Goal: Task Accomplishment & Management: Manage account settings

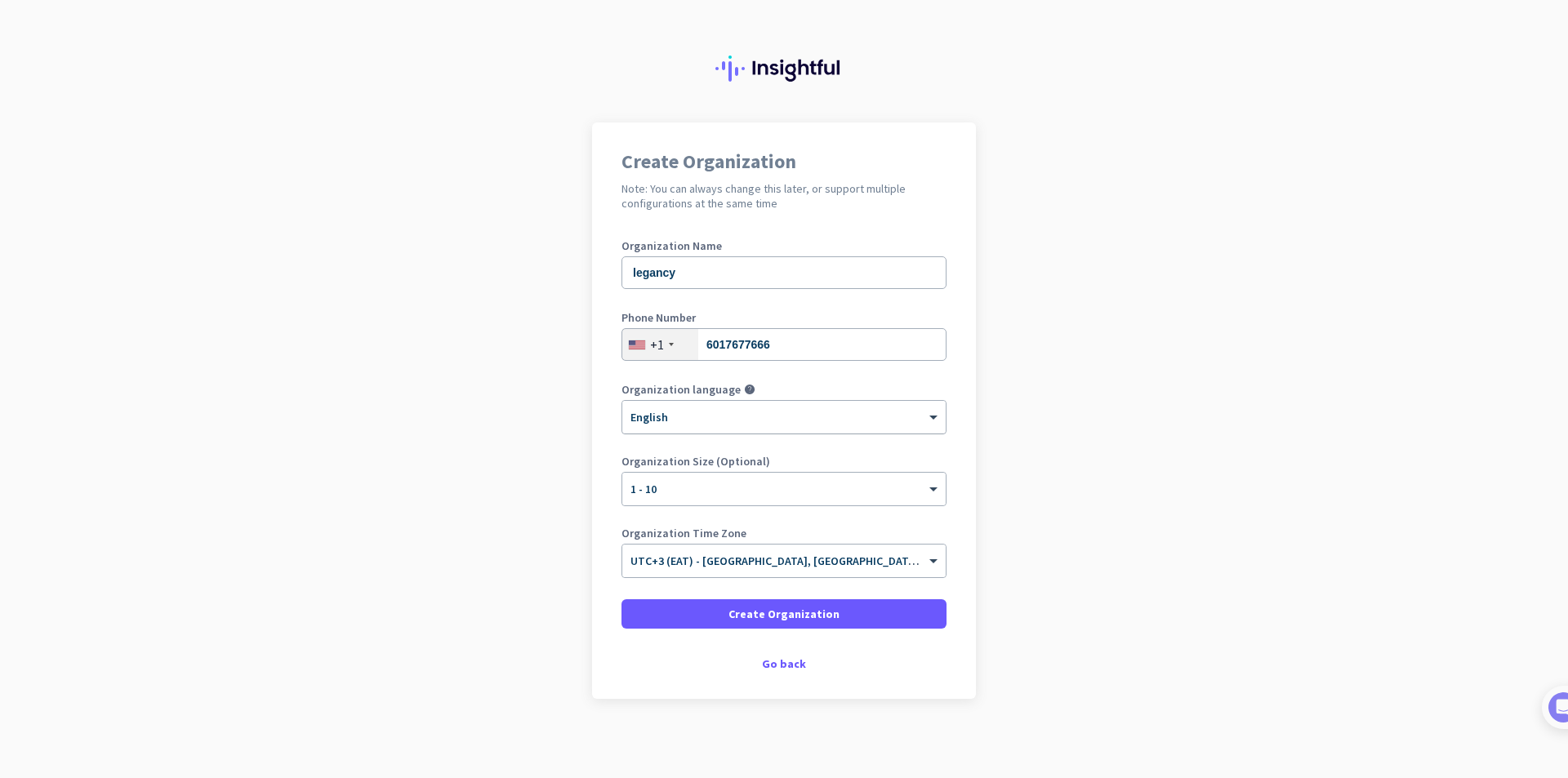
scroll to position [13, 0]
click at [817, 557] on input "text" at bounding box center [767, 553] width 274 height 13
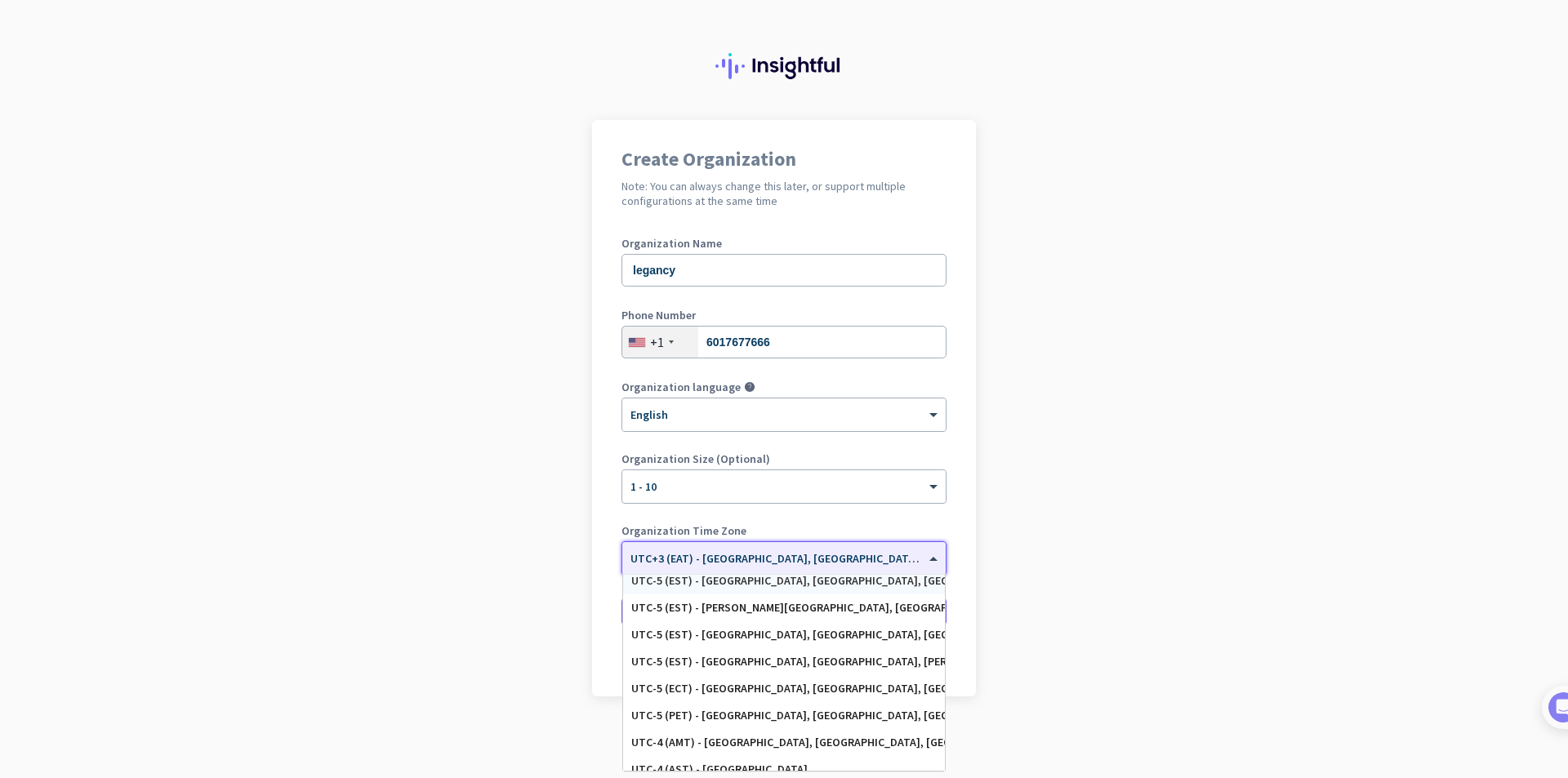
scroll to position [926, 0]
click at [744, 657] on div "UTC-5 (EST) - George Town, West Bay" at bounding box center [784, 660] width 305 height 14
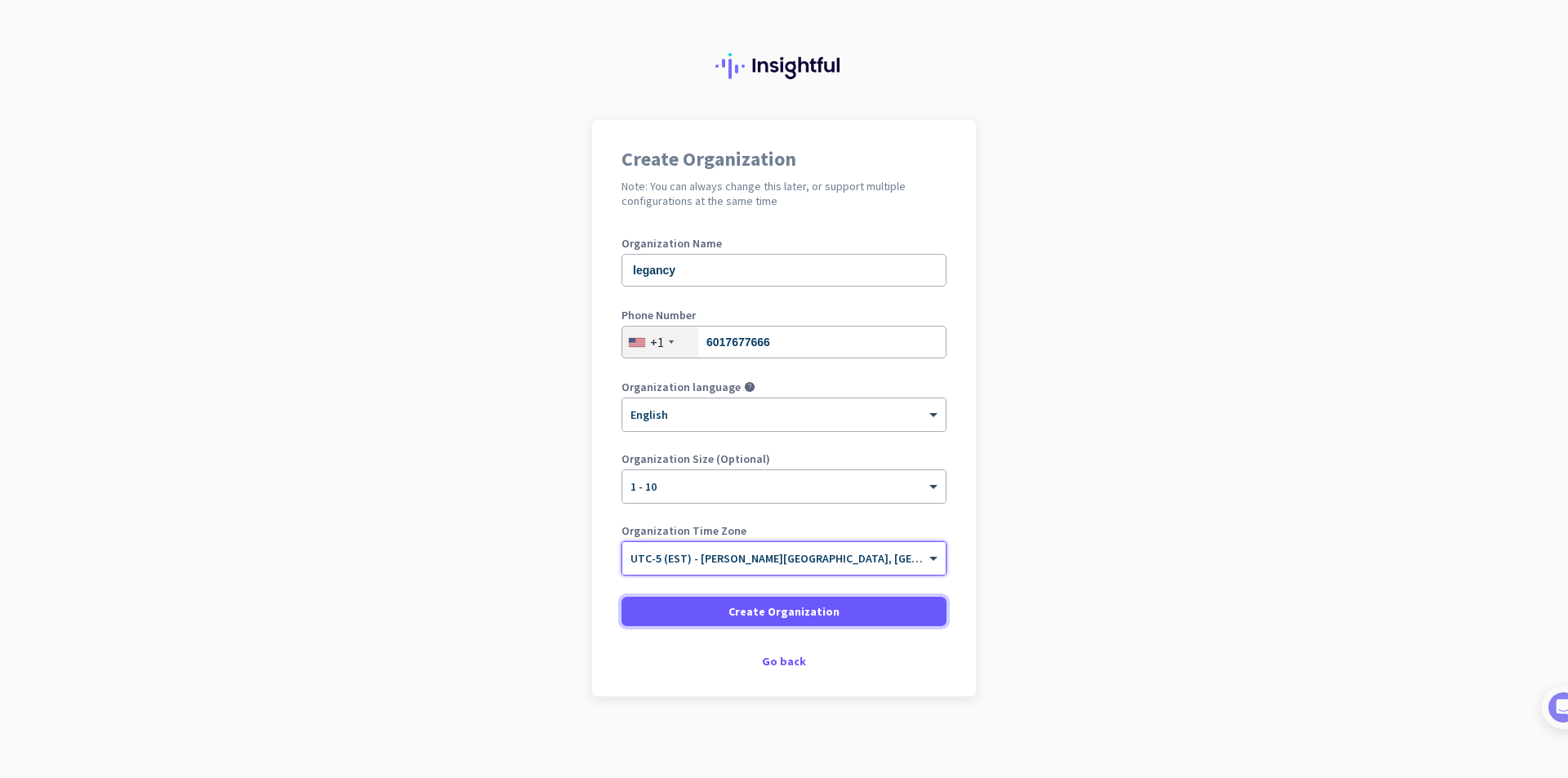
click at [767, 610] on span "Create Organization" at bounding box center [784, 611] width 111 height 17
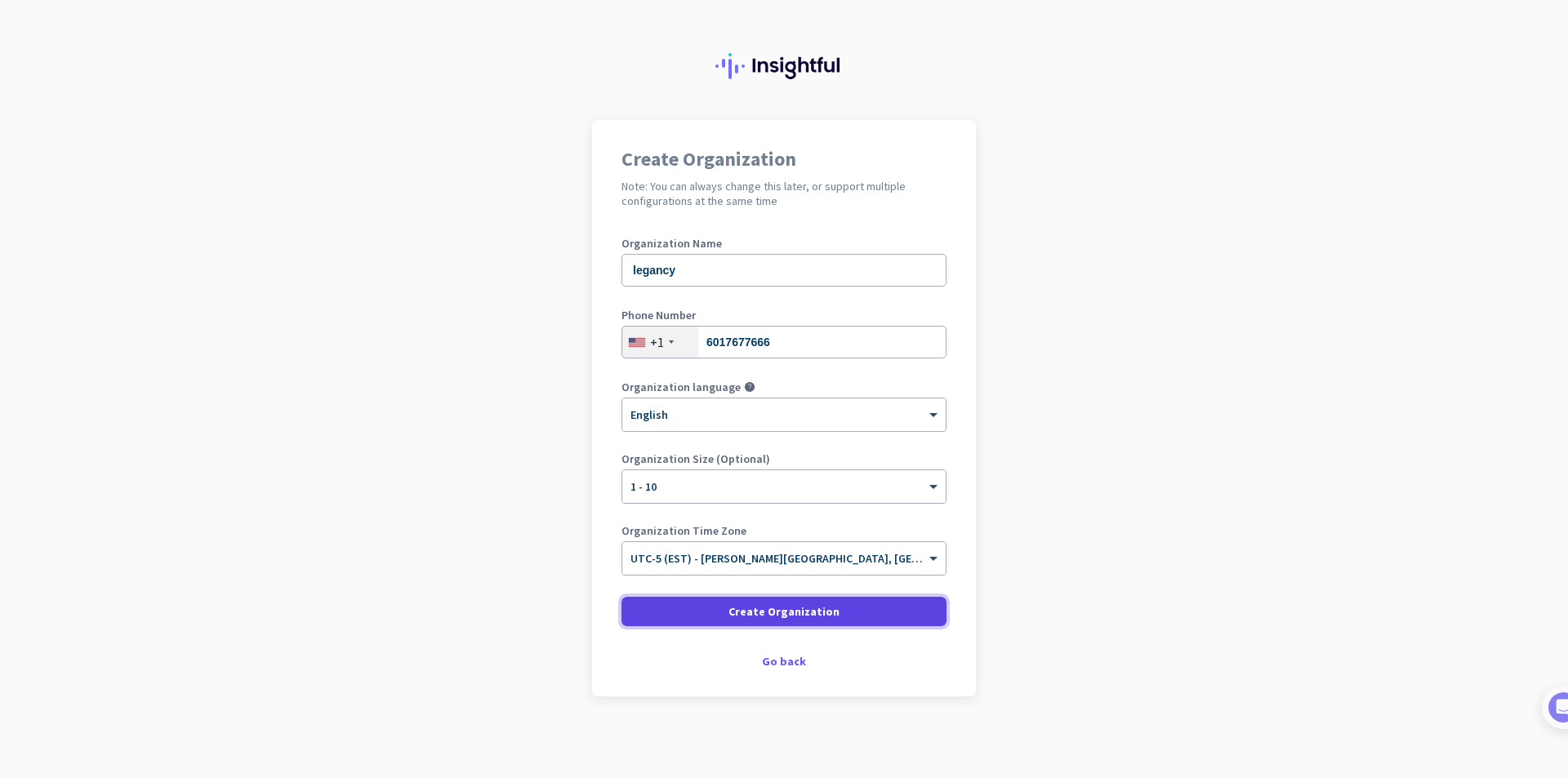
click at [791, 611] on span "Create Organization" at bounding box center [784, 611] width 111 height 17
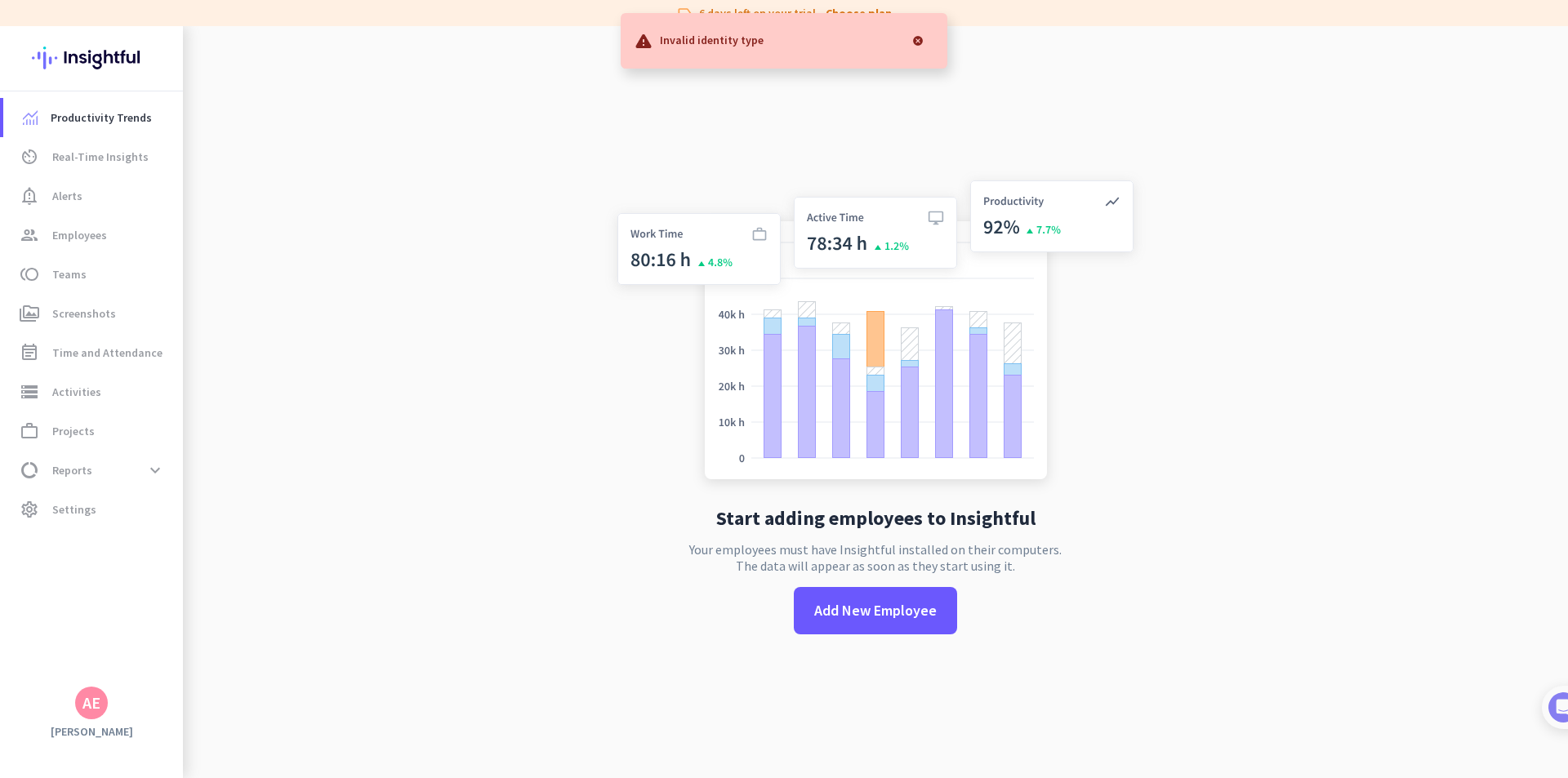
click at [916, 38] on div at bounding box center [918, 41] width 33 height 33
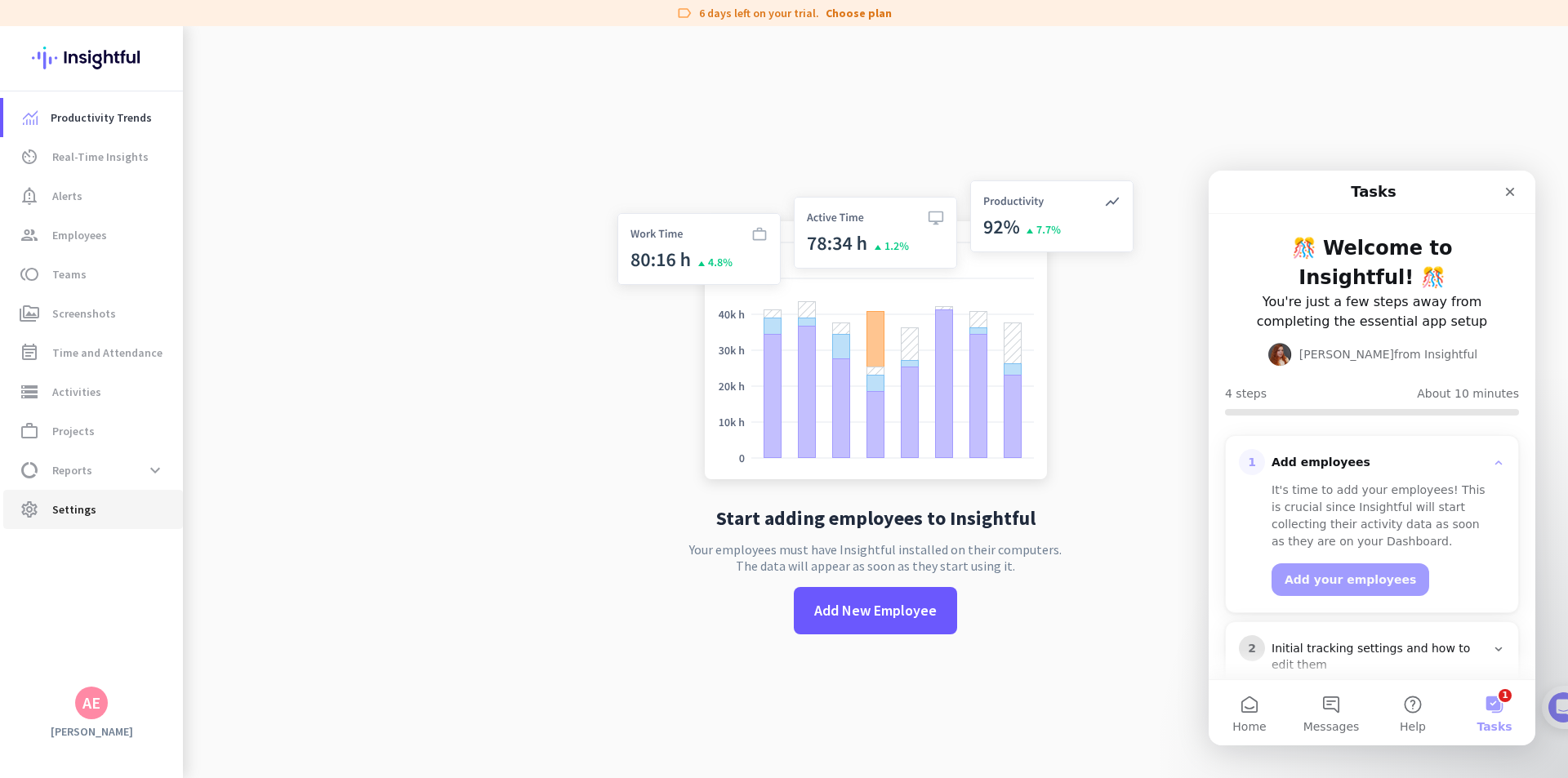
click at [80, 507] on span "Settings" at bounding box center [74, 510] width 44 height 19
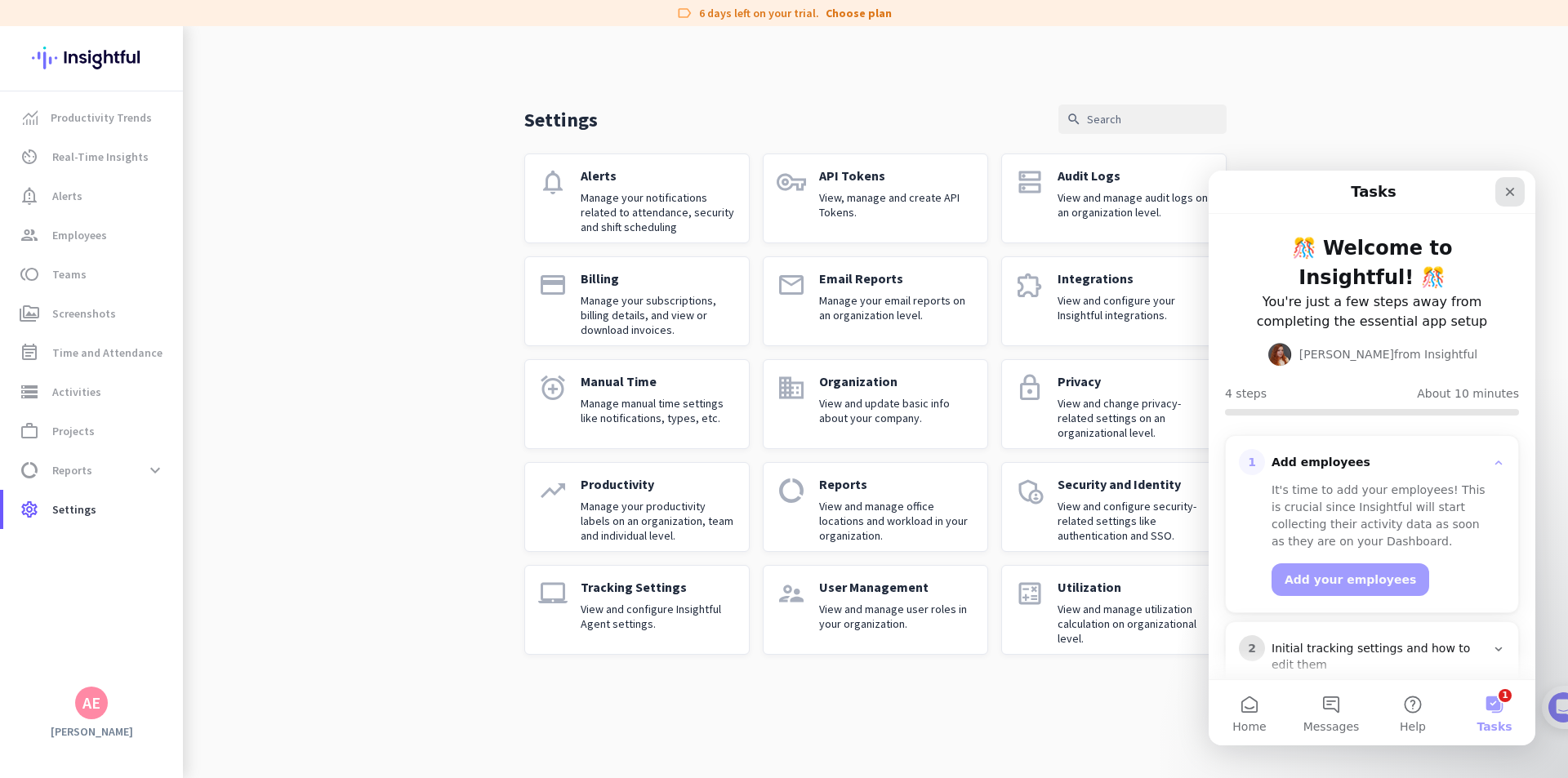
click at [1516, 188] on icon "Close" at bounding box center [1510, 191] width 13 height 13
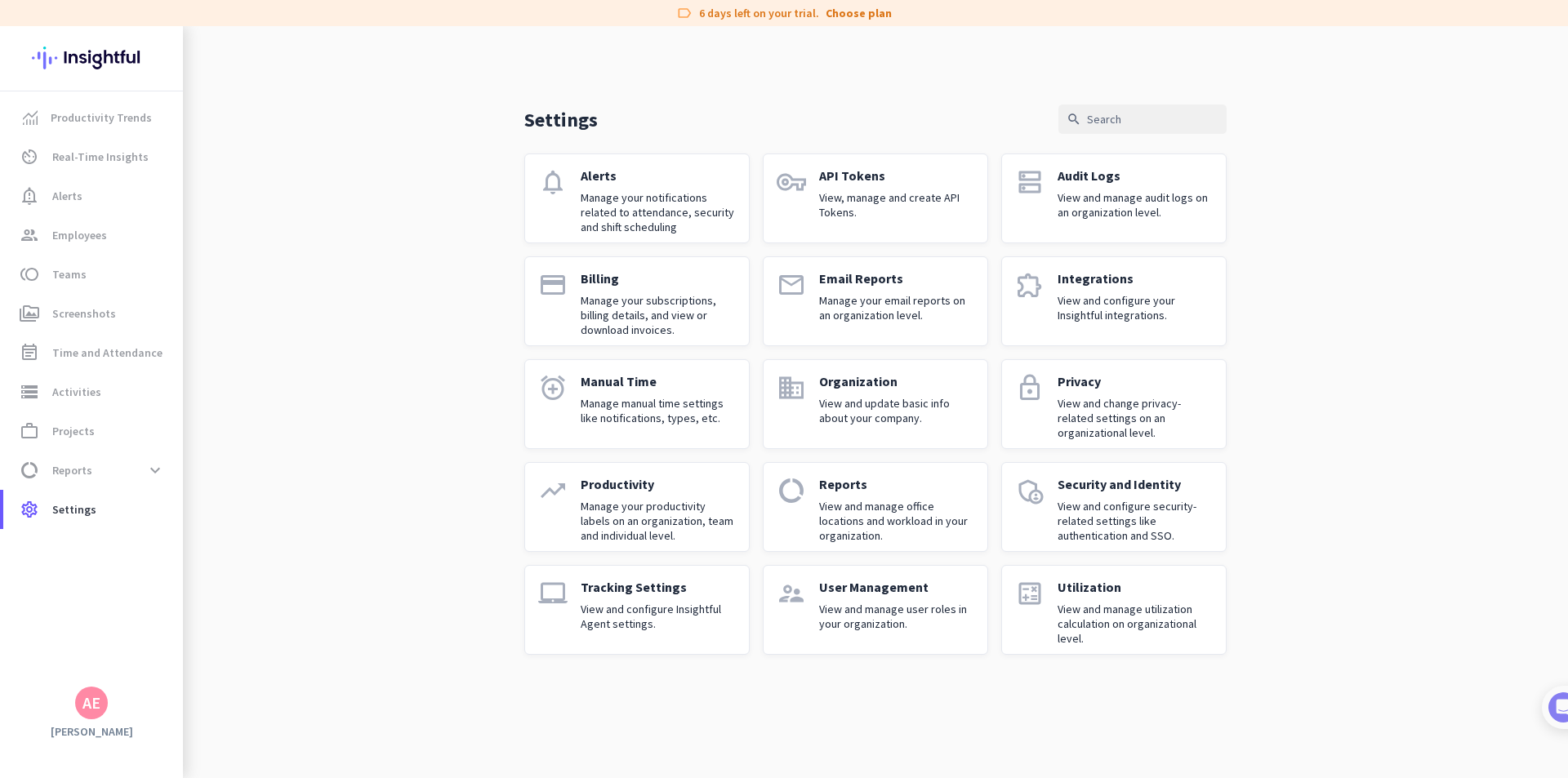
click at [1109, 287] on div "Integrations View and configure your Insightful integrations." at bounding box center [1136, 301] width 155 height 62
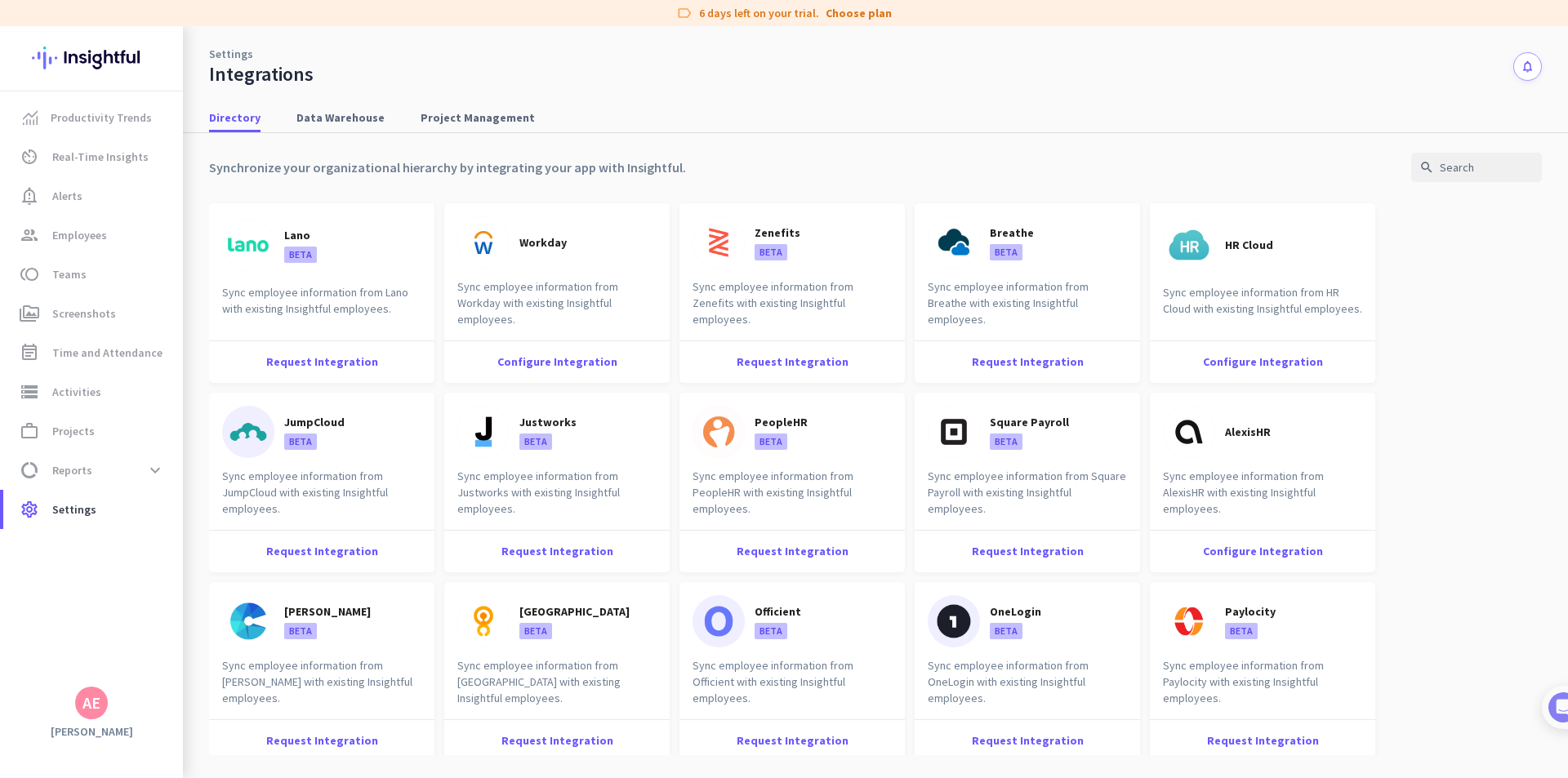
scroll to position [761, 0]
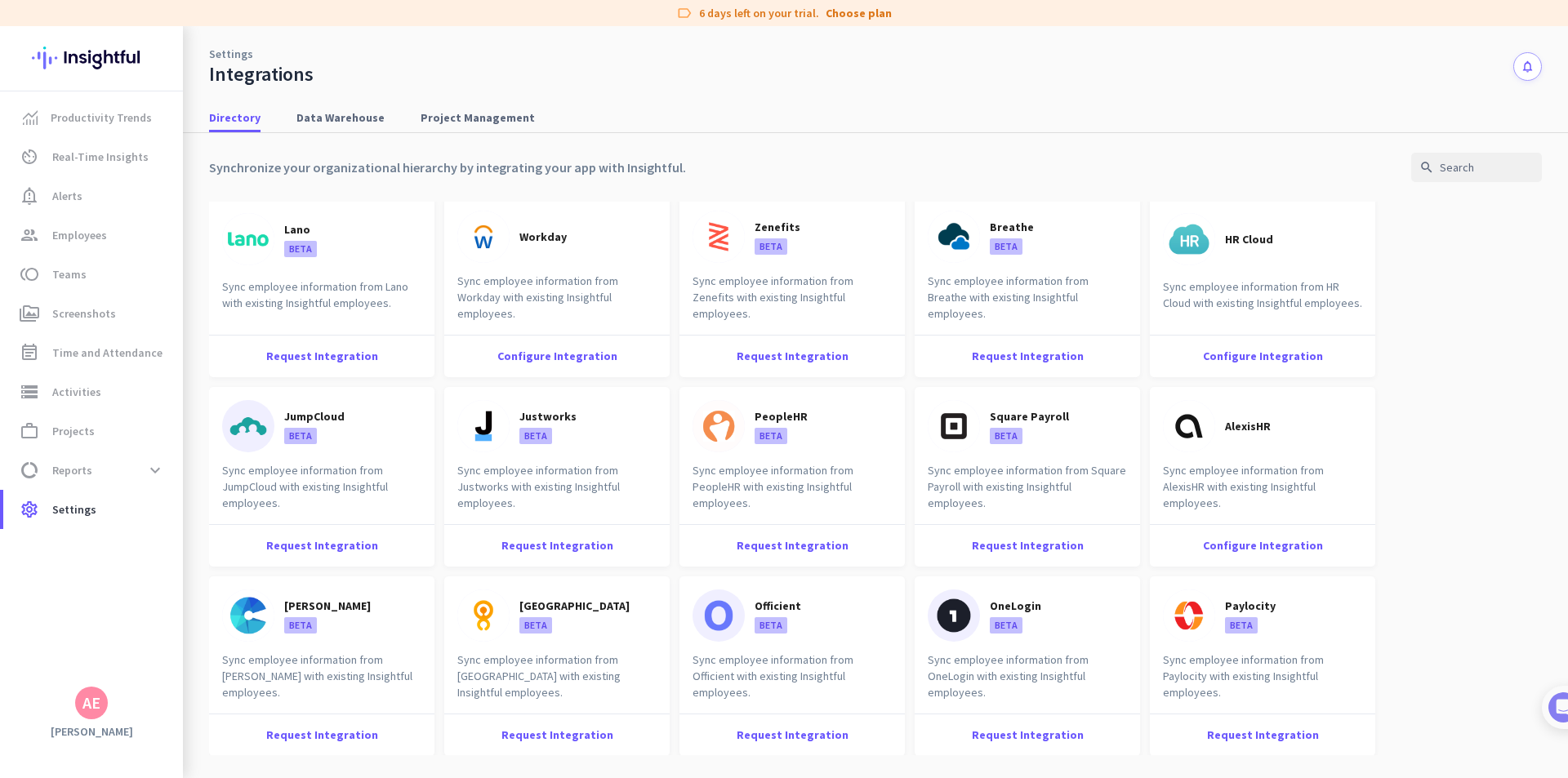
click at [982, 424] on div "Square Payroll BETA" at bounding box center [998, 426] width 141 height 52
click at [1007, 545] on div "Request Integration" at bounding box center [1028, 546] width 225 height 43
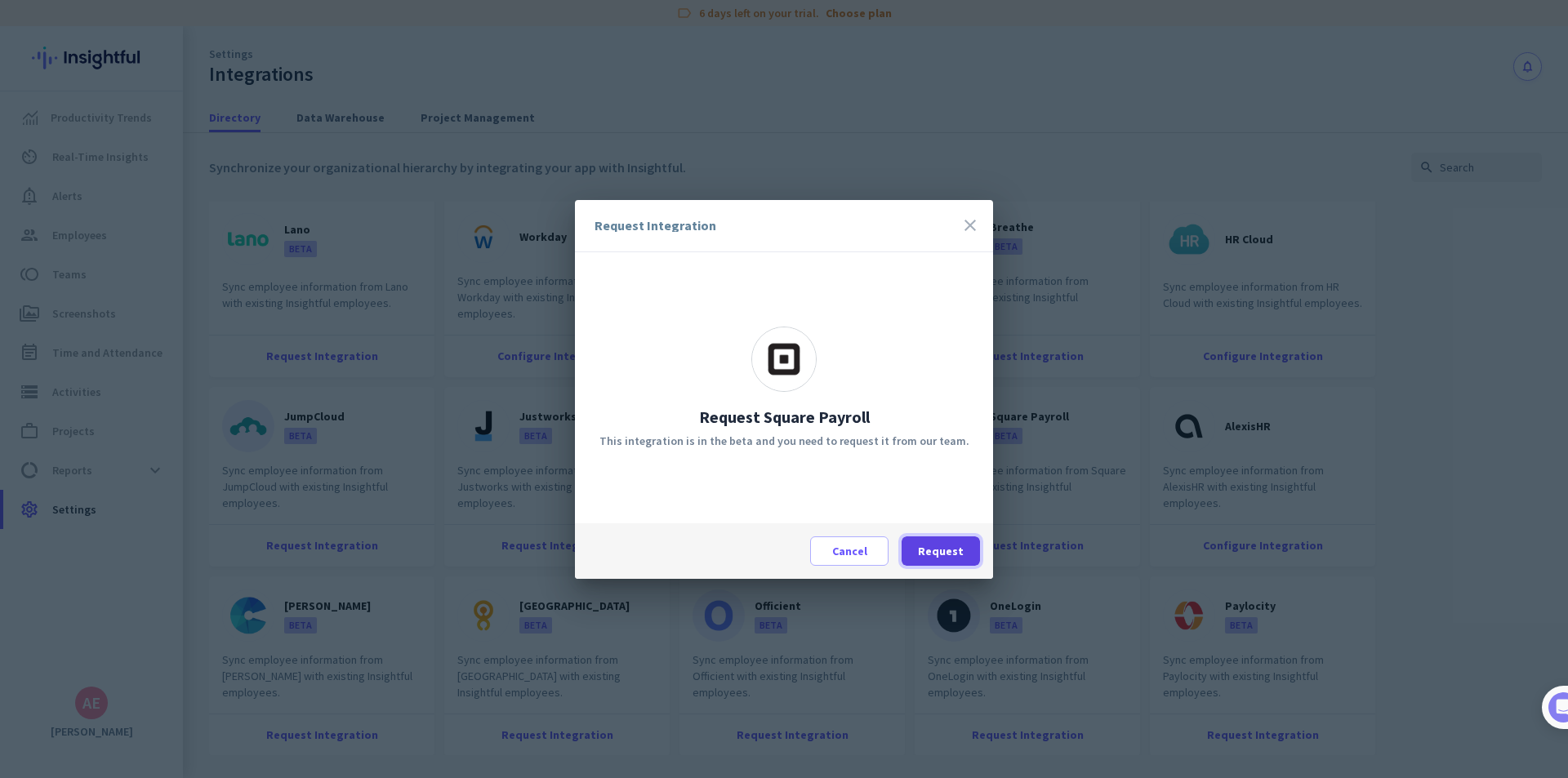
click at [934, 544] on span "Request" at bounding box center [940, 551] width 46 height 17
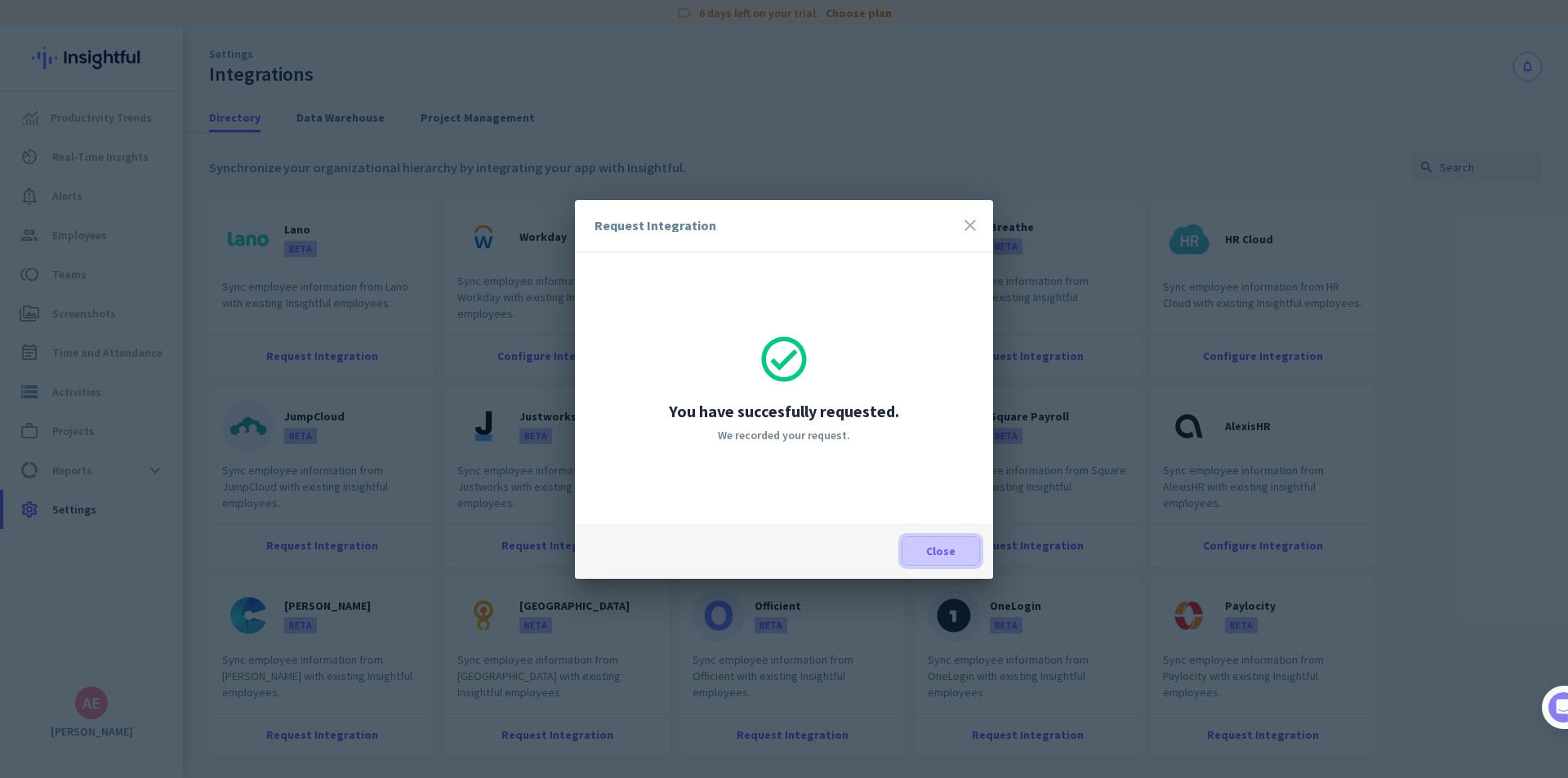
click at [940, 548] on span "Close" at bounding box center [940, 551] width 29 height 17
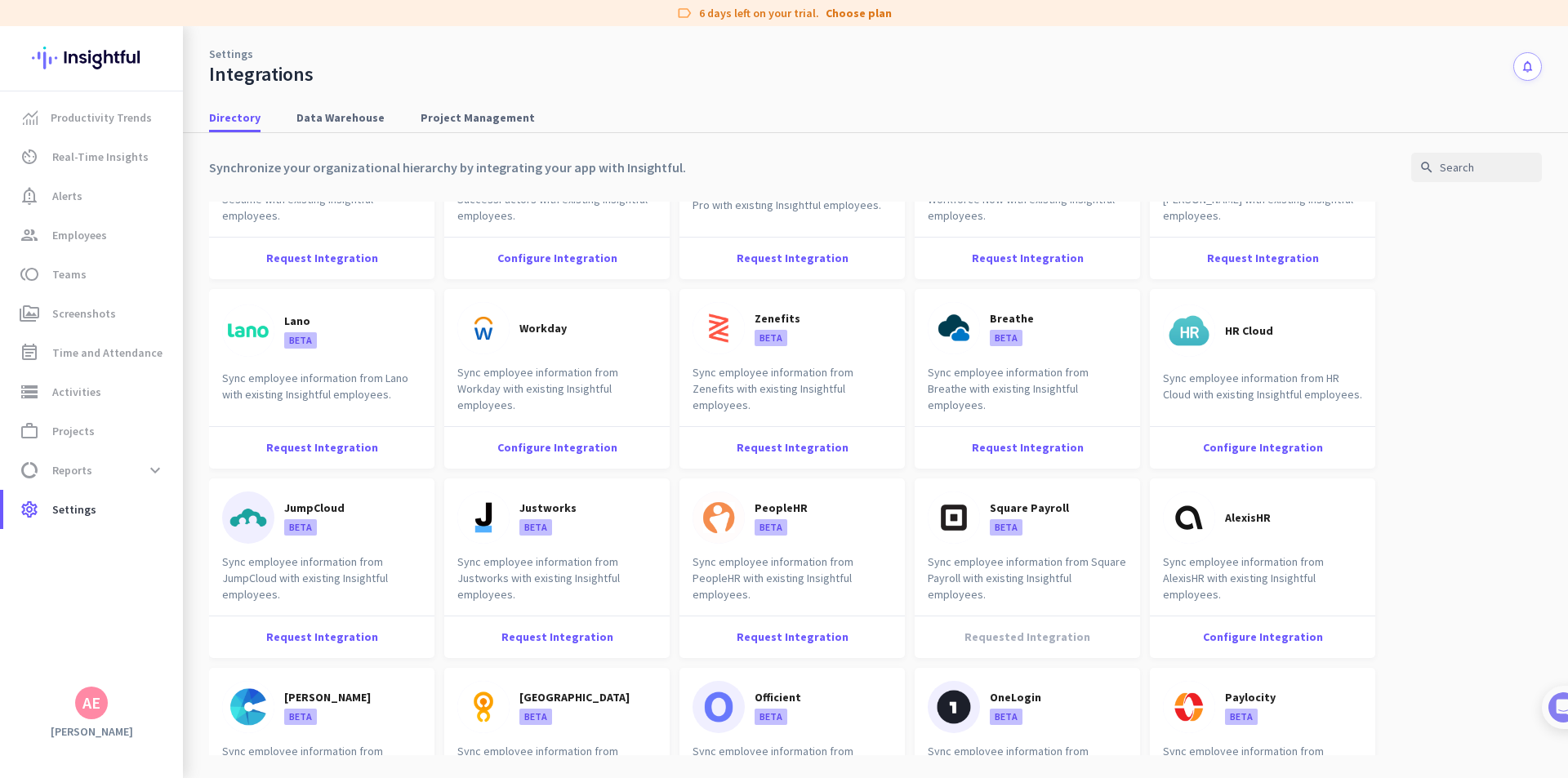
scroll to position [545, 0]
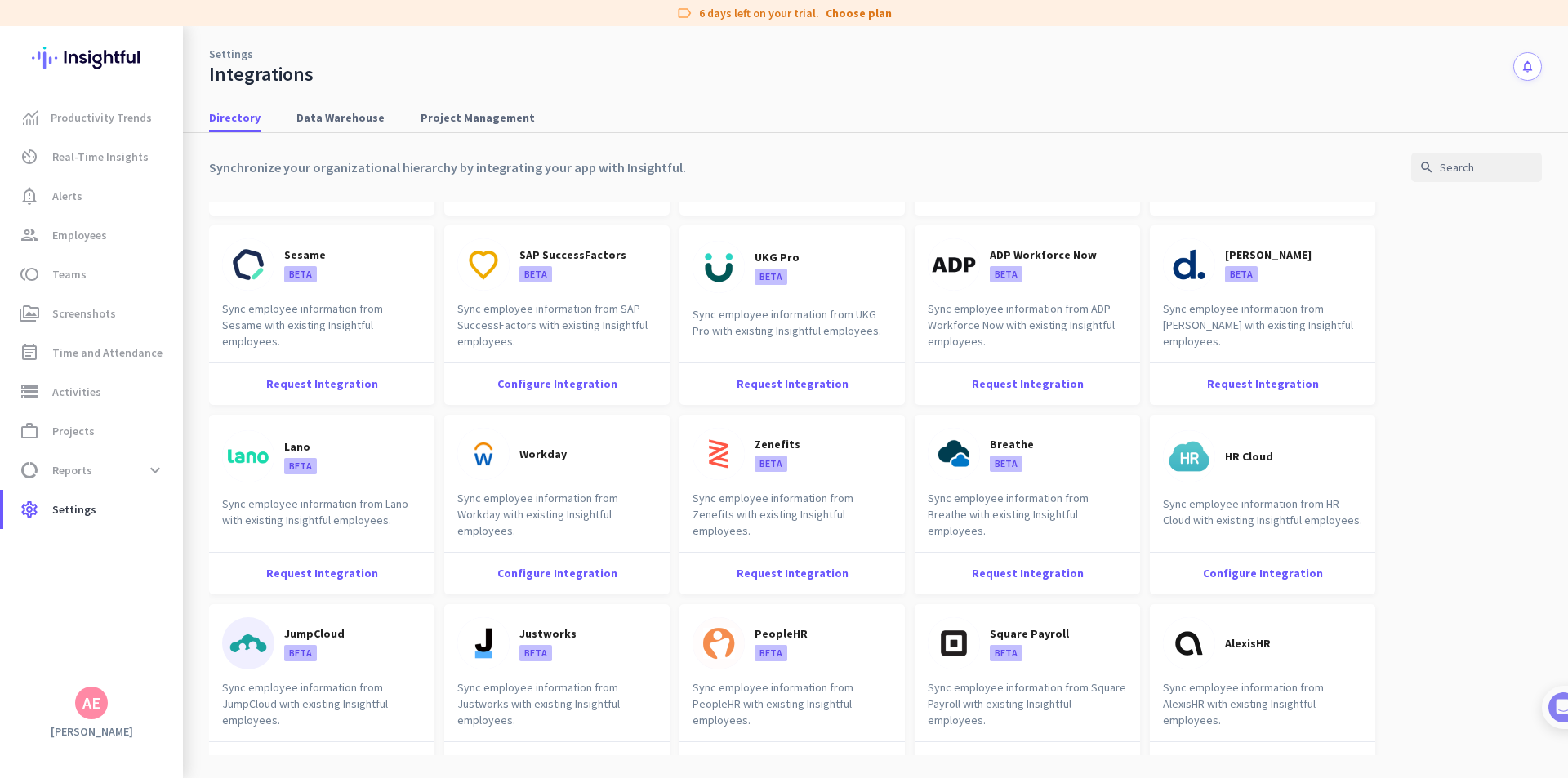
click at [94, 700] on div "AE" at bounding box center [91, 702] width 17 height 17
click at [174, 607] on span "Organizations" at bounding box center [169, 613] width 80 height 15
click at [290, 626] on div "legancy admin" at bounding box center [270, 626] width 45 height 28
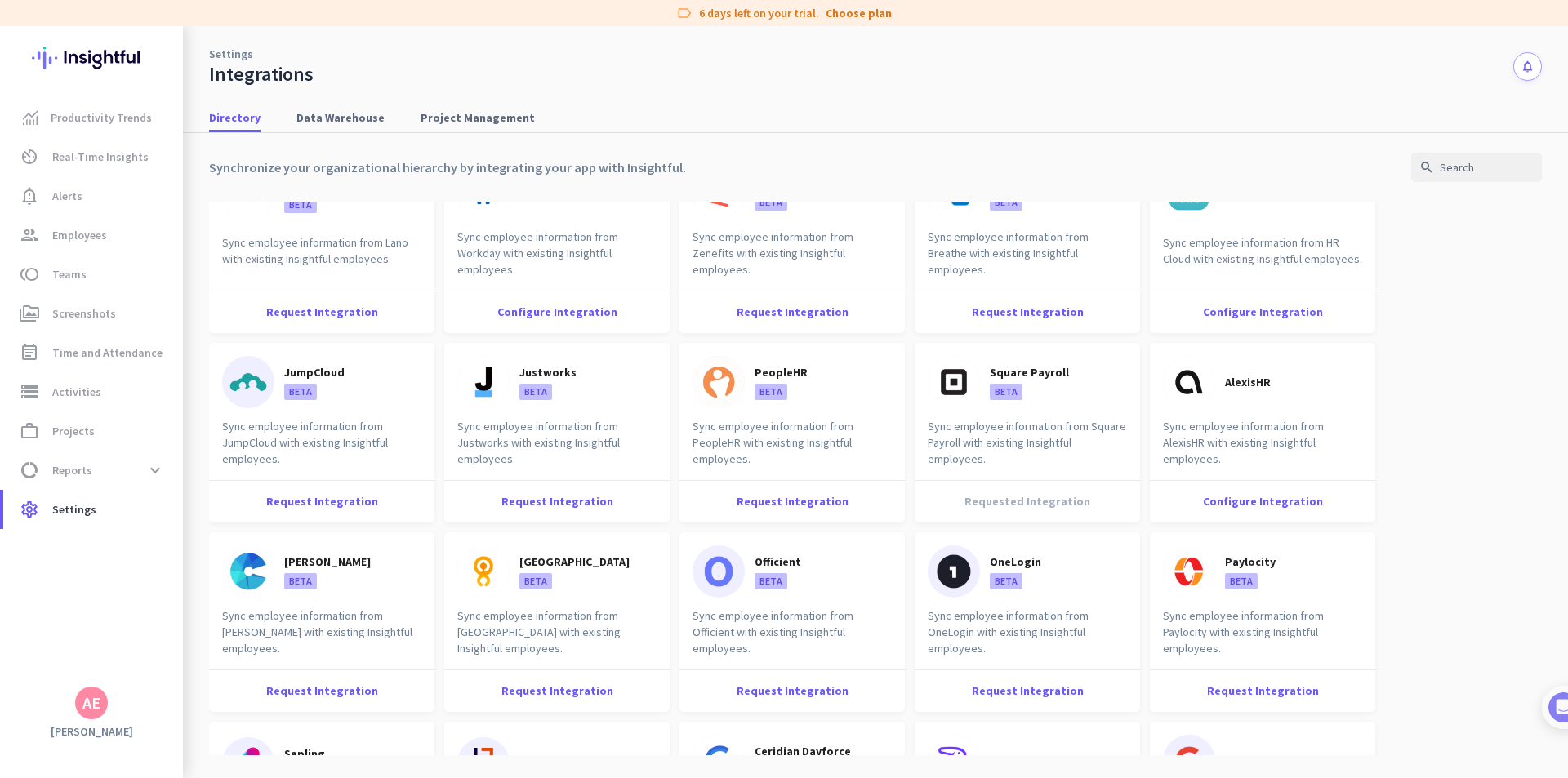
scroll to position [761, 0]
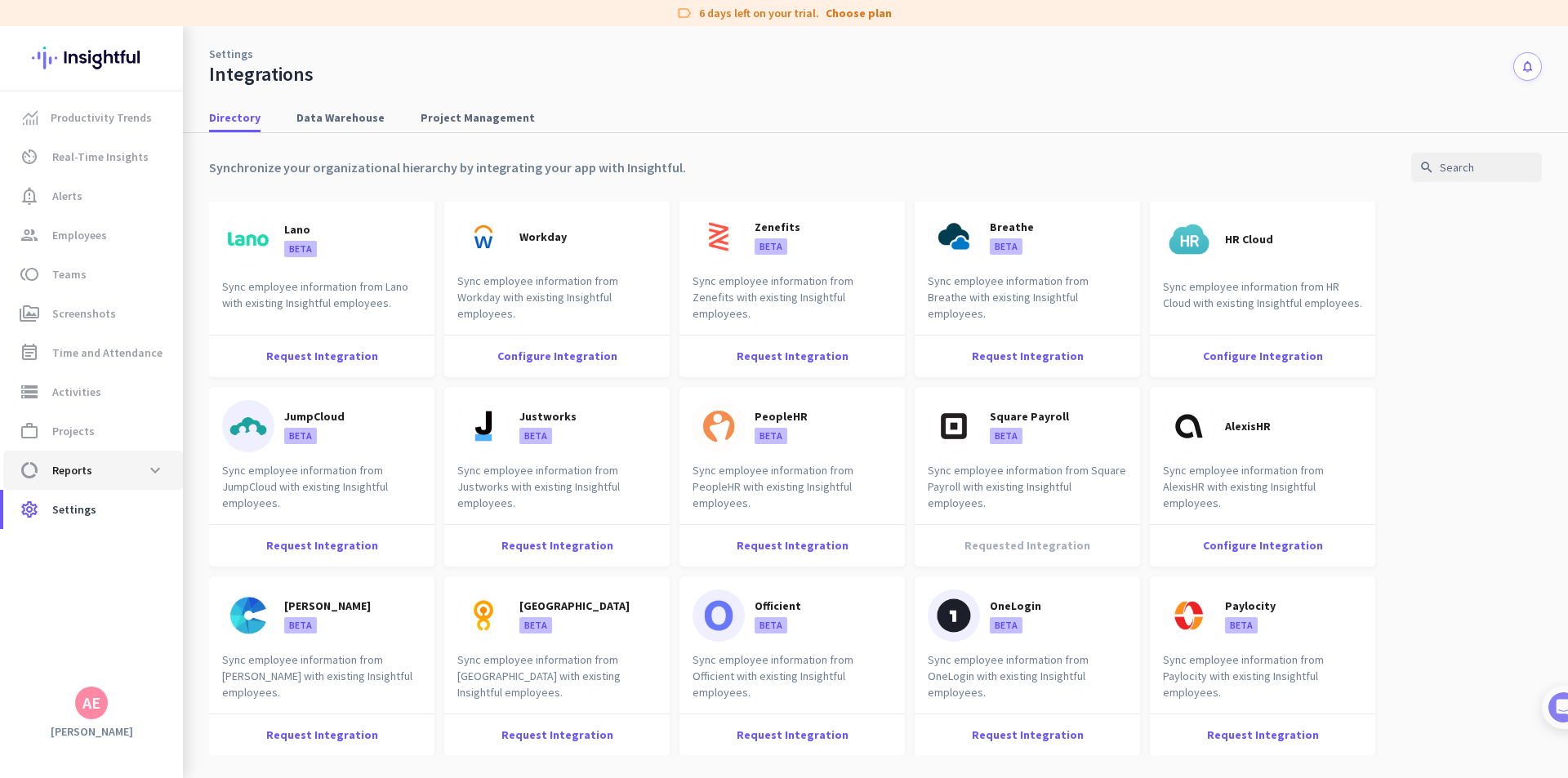
click at [88, 460] on span "Reports" at bounding box center [72, 470] width 40 height 19
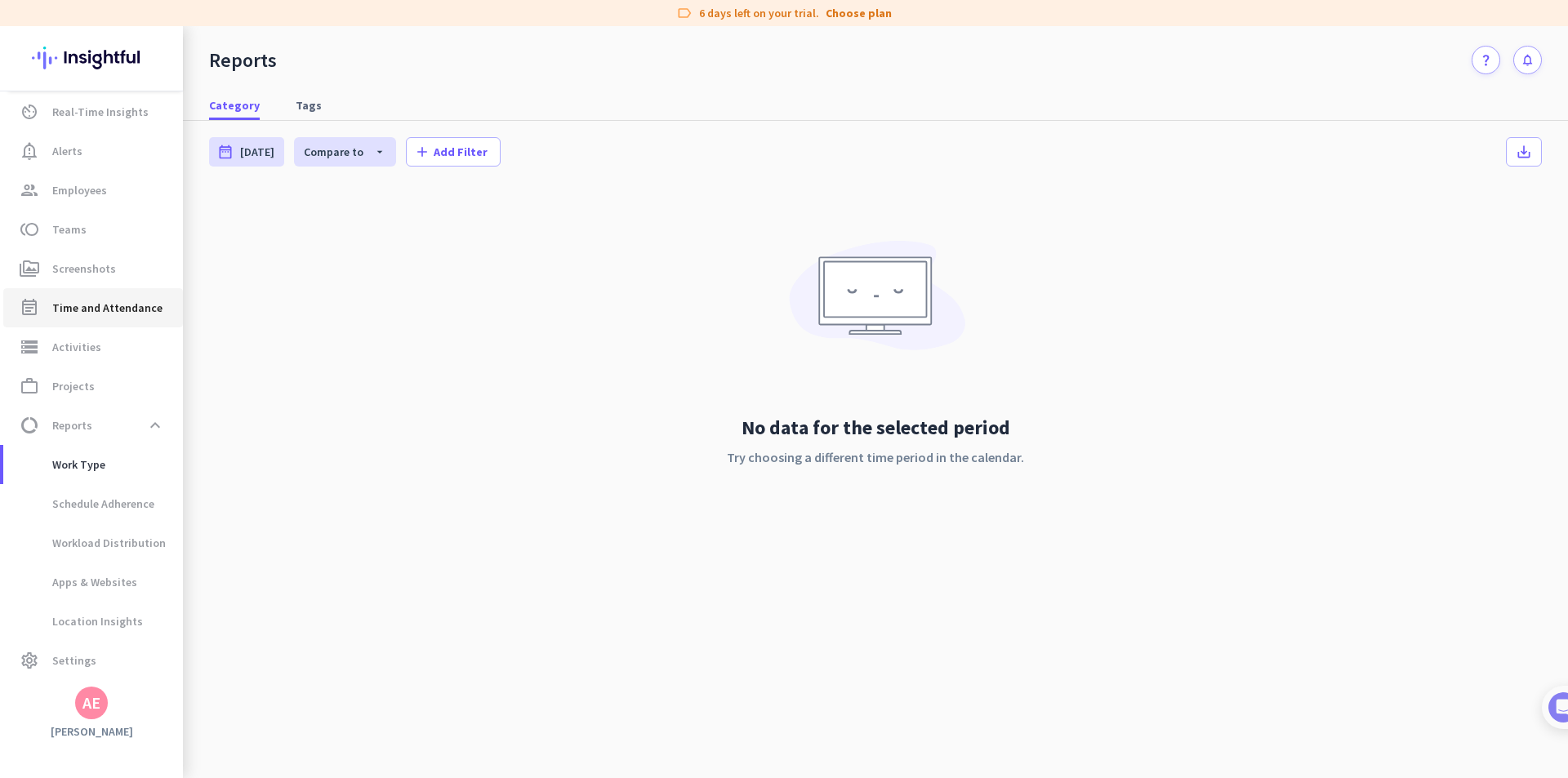
click at [95, 301] on span "Time and Attendance" at bounding box center [107, 308] width 110 height 19
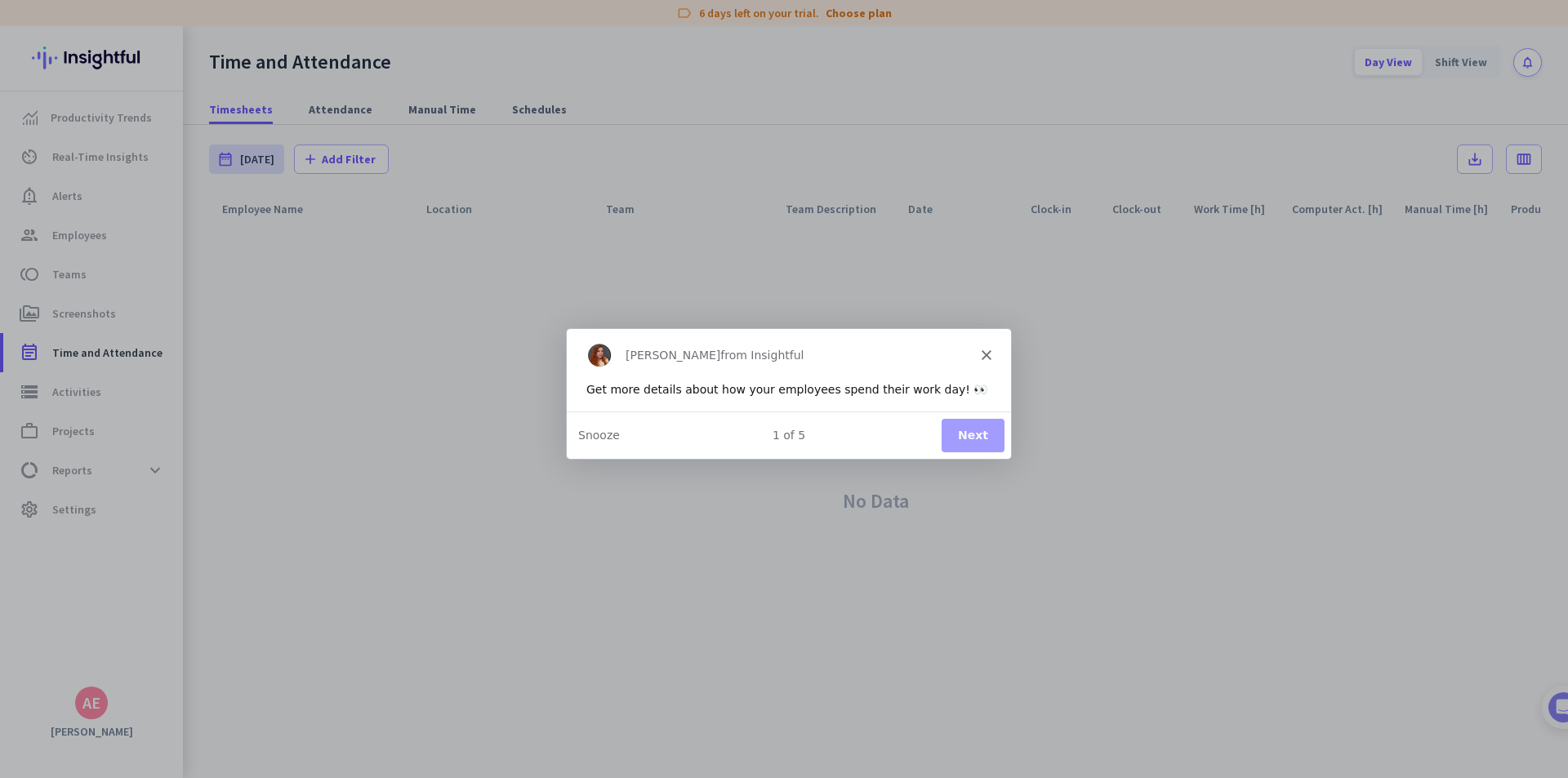
click at [983, 350] on icon "Close" at bounding box center [986, 355] width 10 height 10
